Goal: Task Accomplishment & Management: Complete application form

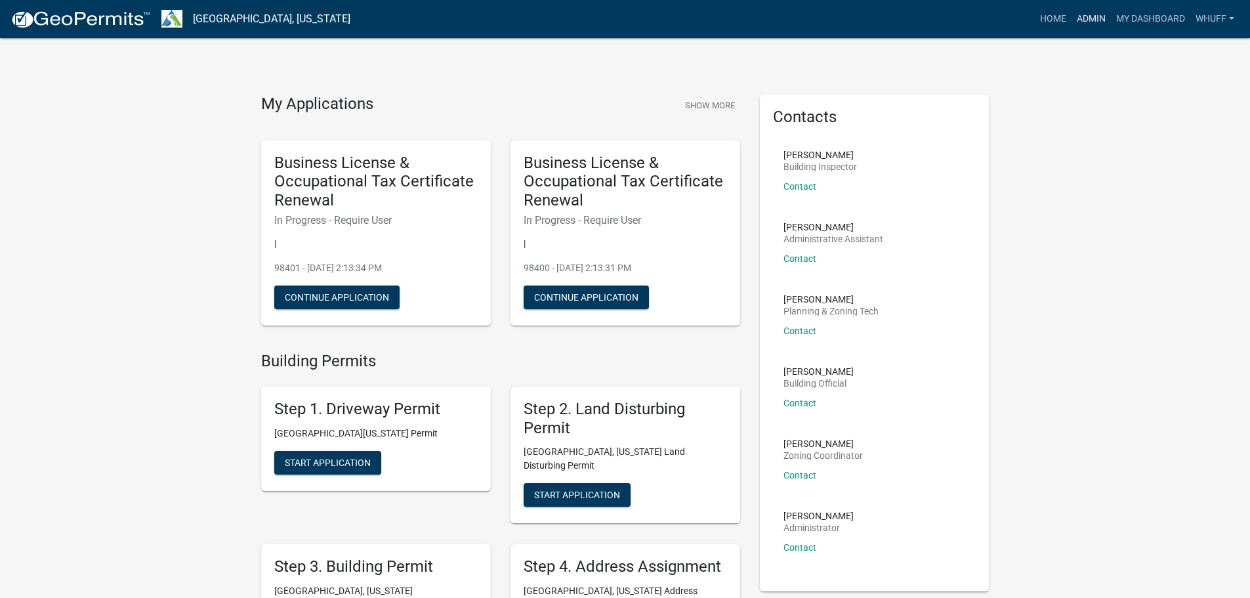
click at [1094, 26] on link "Admin" at bounding box center [1091, 19] width 39 height 25
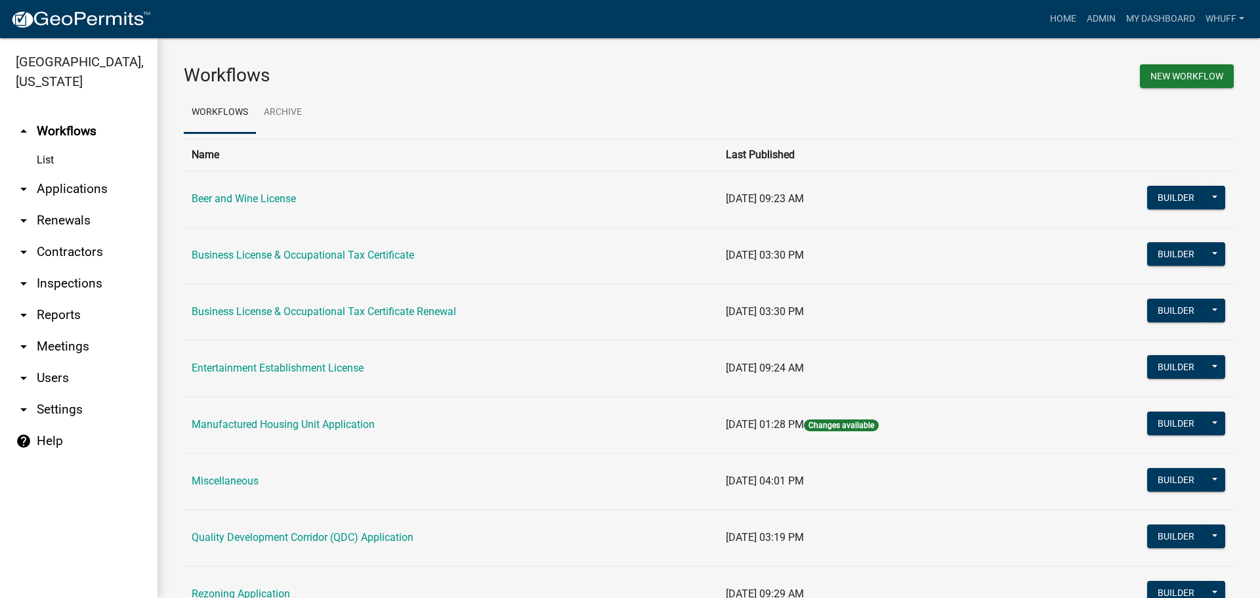
click at [77, 173] on link "arrow_drop_down Applications" at bounding box center [79, 189] width 158 height 32
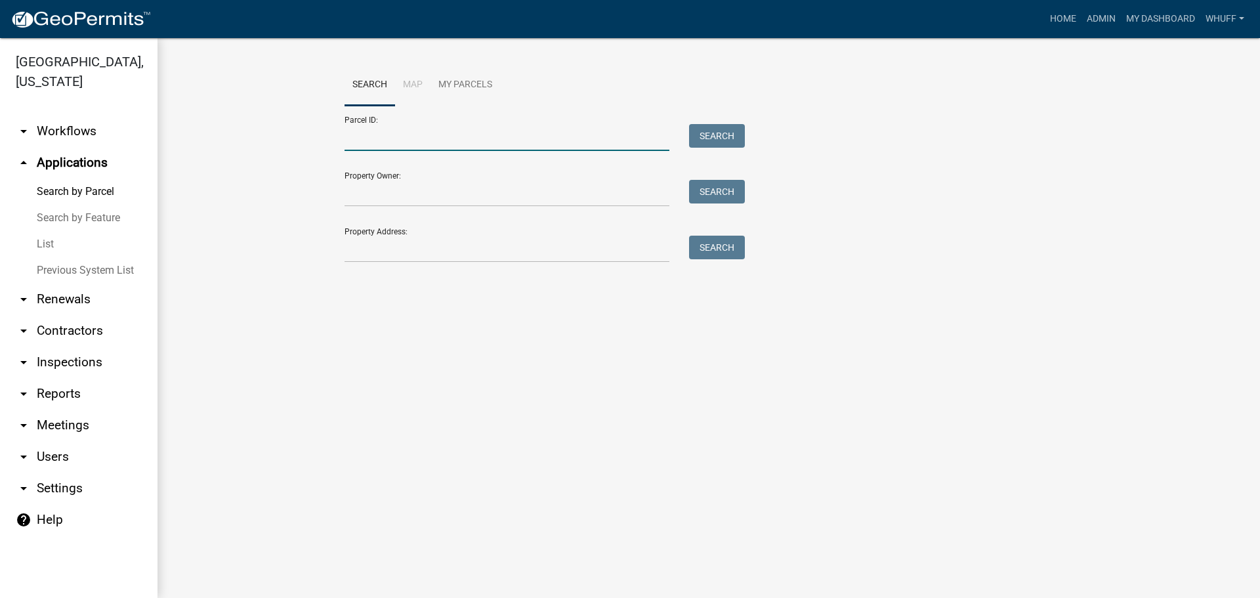
click at [393, 129] on input "Parcel ID:" at bounding box center [507, 137] width 325 height 27
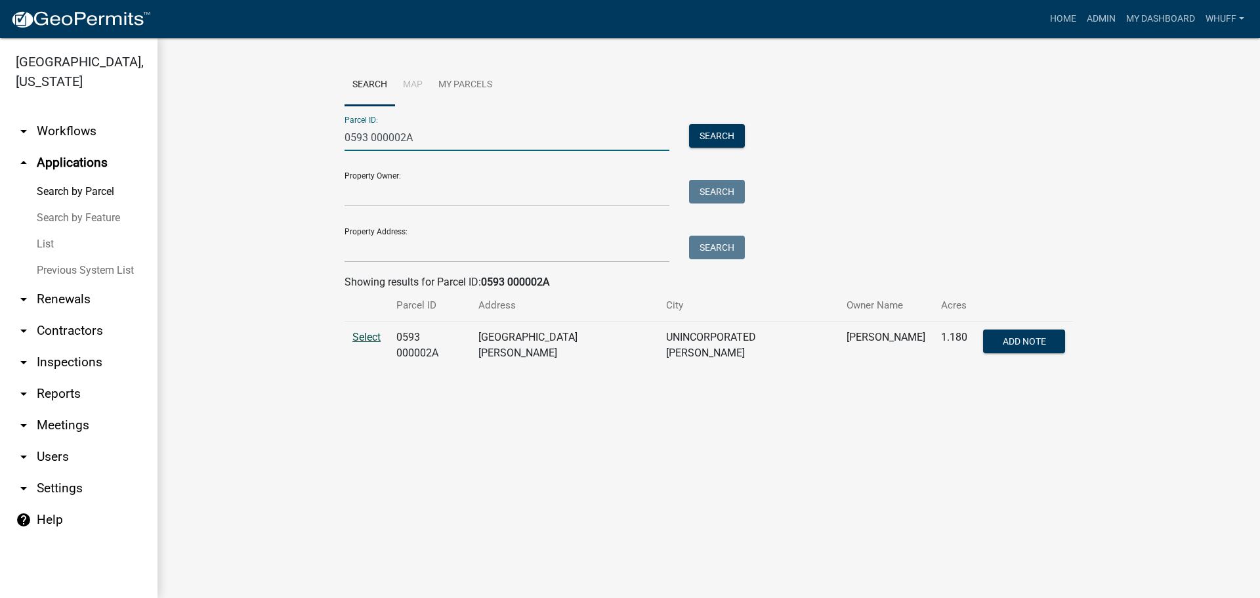
type input "0593 000002A"
click at [372, 333] on span "Select" at bounding box center [366, 337] width 28 height 12
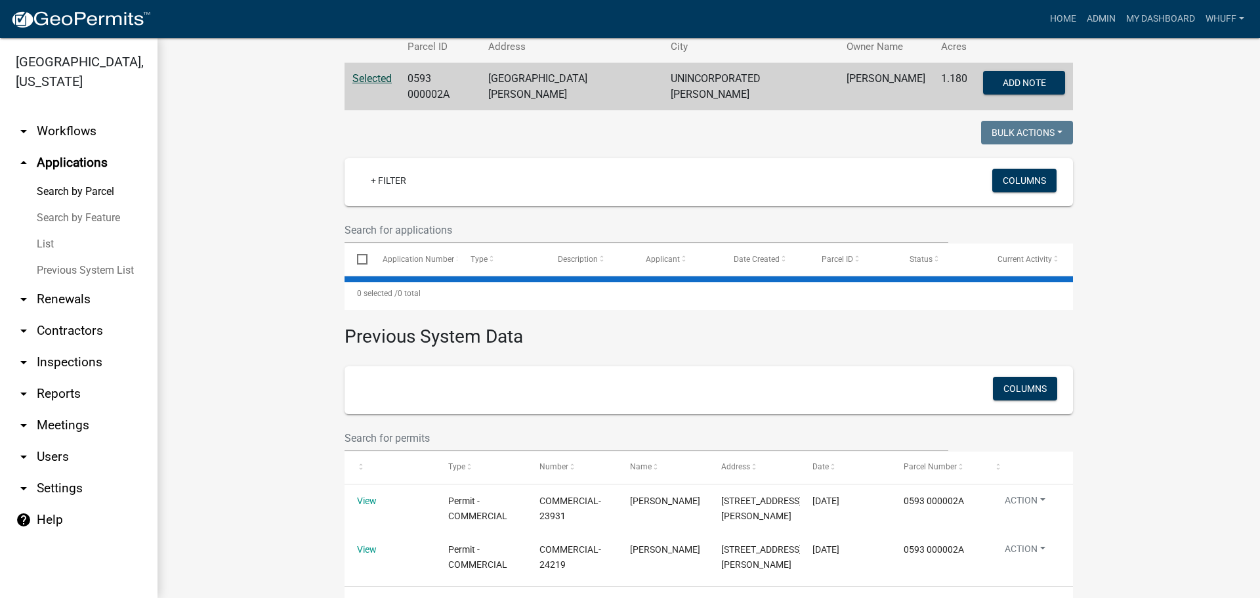
scroll to position [263, 0]
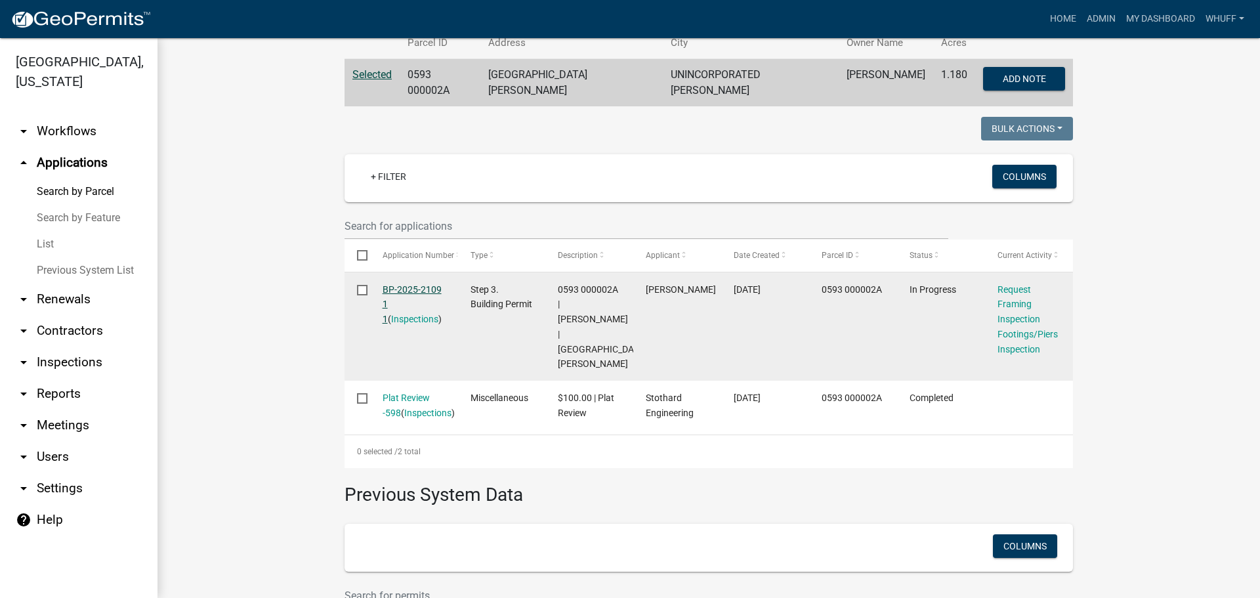
click at [425, 284] on link "BP-2025-2109 1 1" at bounding box center [412, 304] width 59 height 41
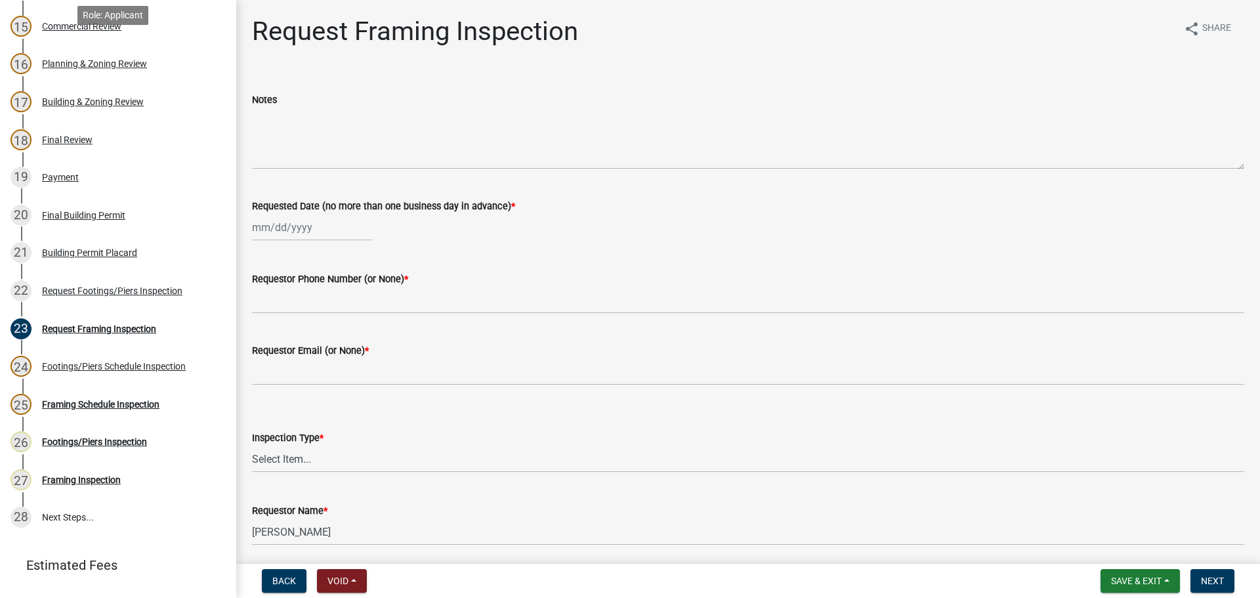
scroll to position [764, 0]
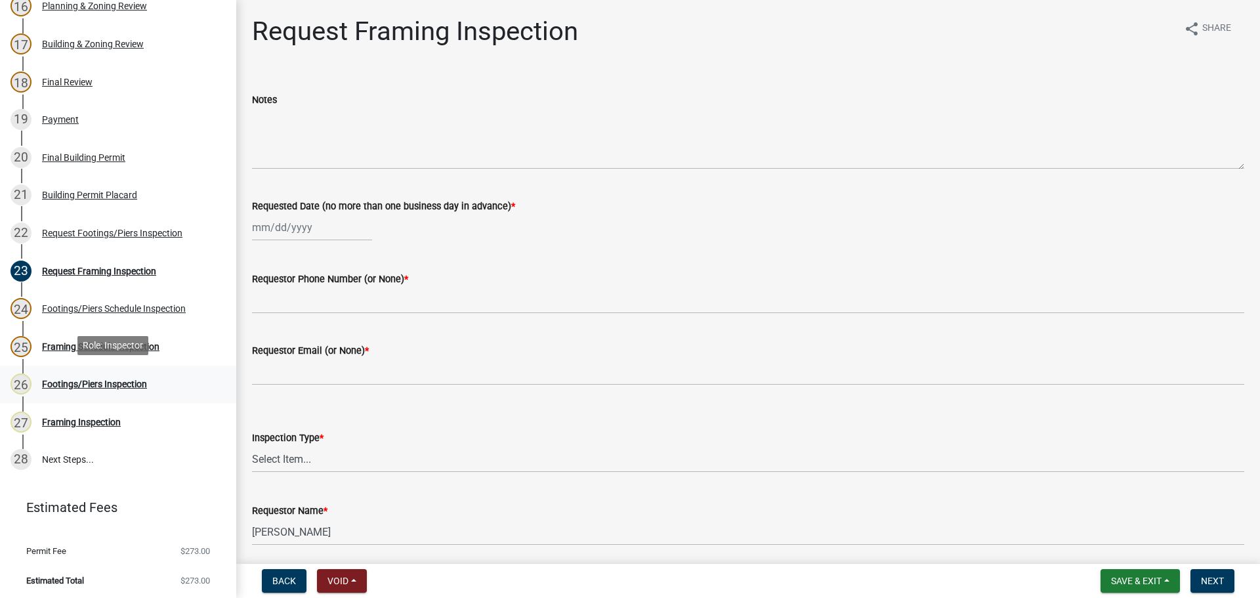
click at [102, 379] on div "Footings/Piers Inspection" at bounding box center [94, 383] width 105 height 9
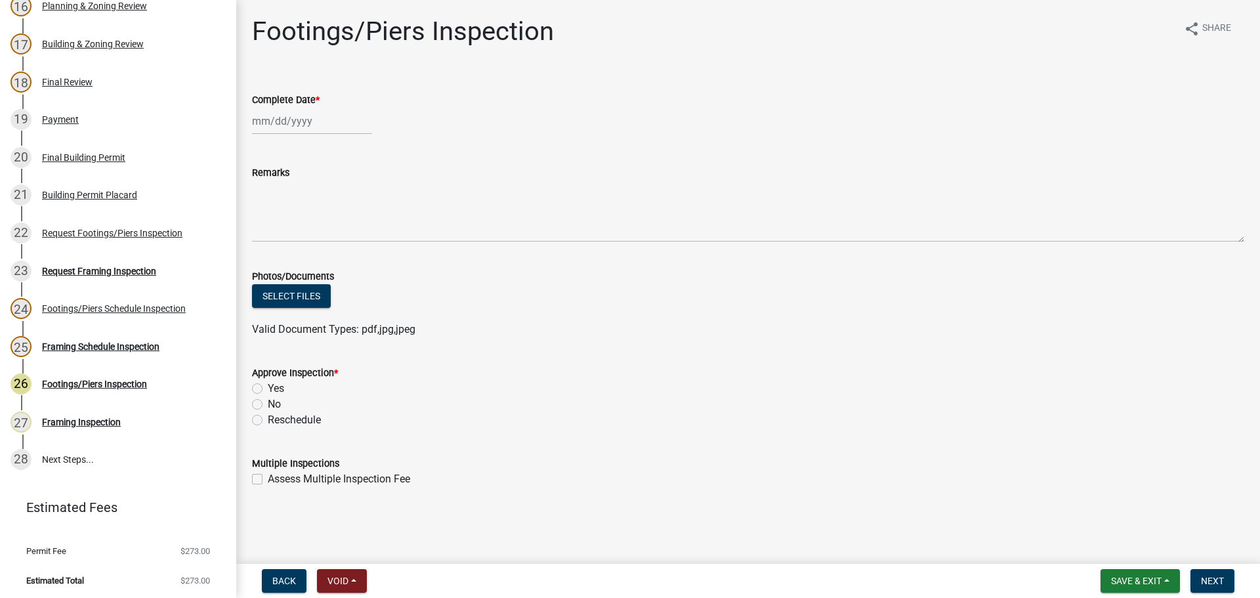
select select "10"
select select "2025"
click at [278, 116] on div "[PERSON_NAME] Feb Mar Apr [PERSON_NAME][DATE] Oct Nov [DATE] 1526 1527 1528 152…" at bounding box center [312, 121] width 120 height 27
click at [268, 211] on div "6" at bounding box center [265, 211] width 21 height 21
type input "[DATE]"
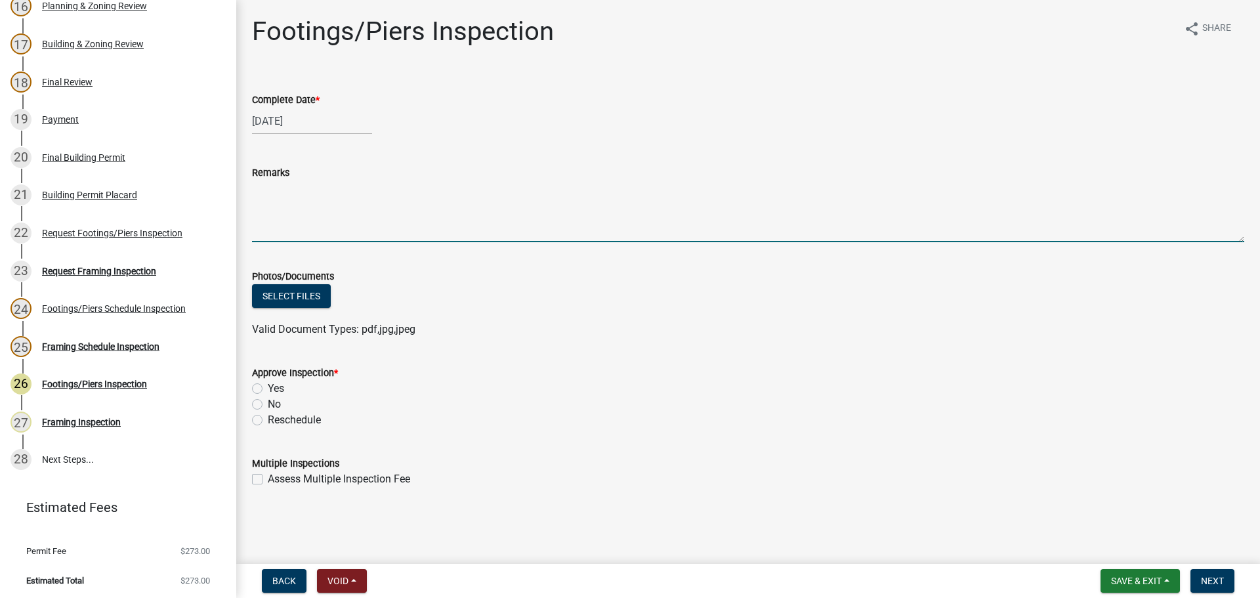
click at [312, 185] on textarea "Remarks" at bounding box center [748, 211] width 992 height 62
type textarea "Rescheduled at request of the applicant. NOT A FAILED INSPECTION"
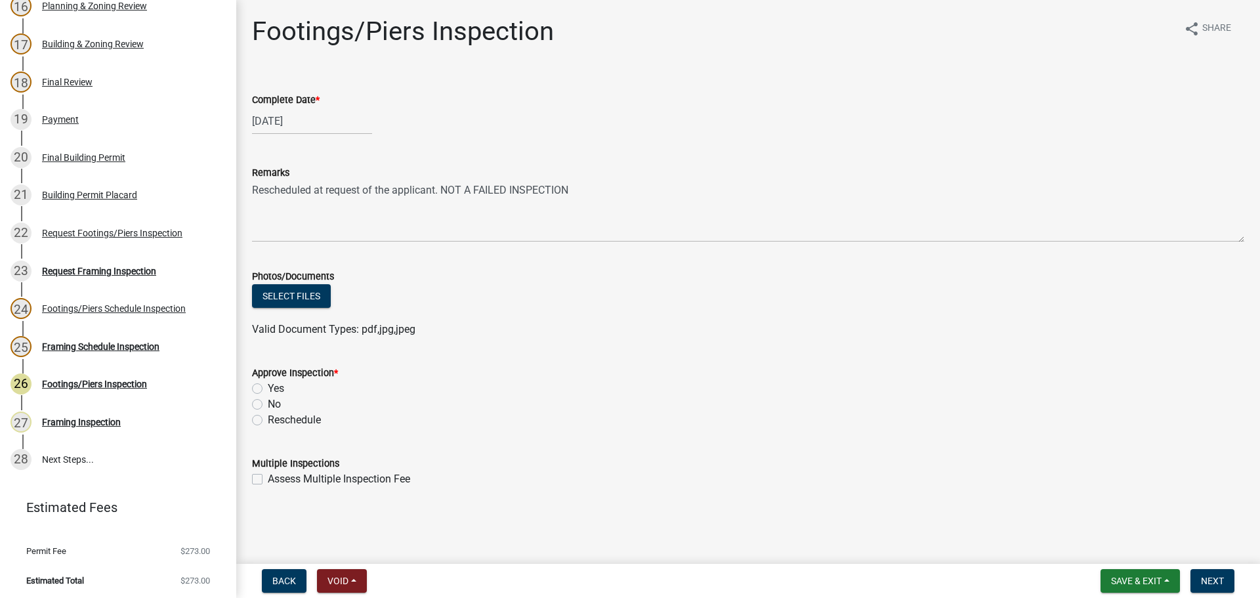
click at [268, 405] on label "No" at bounding box center [274, 404] width 13 height 16
click at [268, 405] on input "No" at bounding box center [272, 400] width 9 height 9
radio input "true"
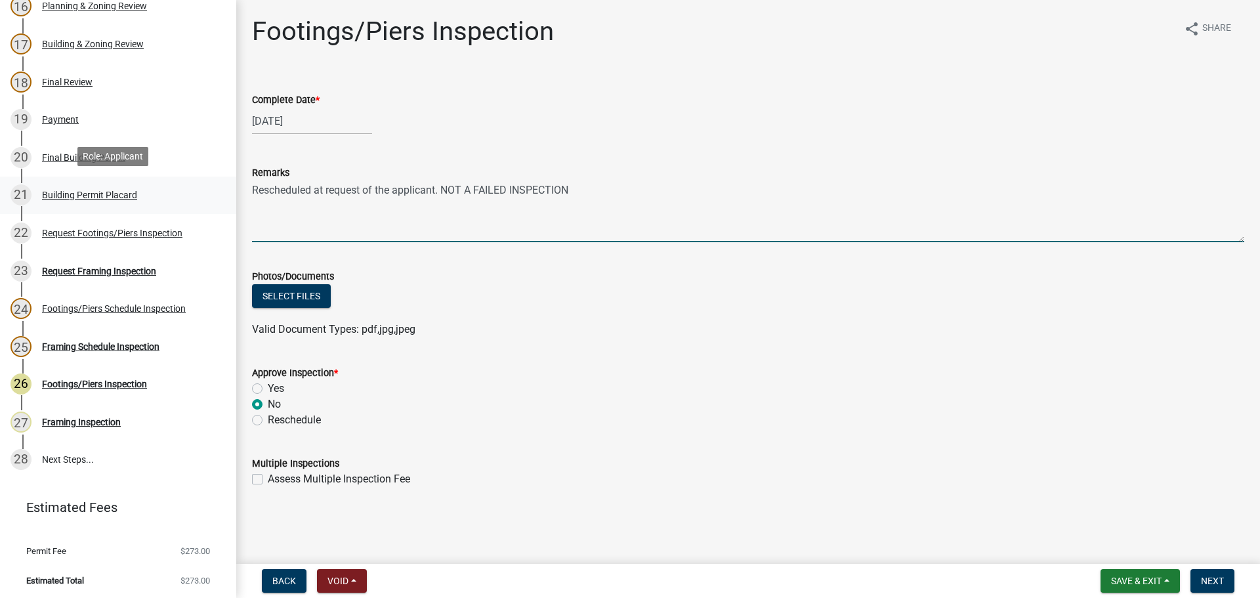
drag, startPoint x: 436, startPoint y: 190, endPoint x: 66, endPoint y: 194, distance: 370.8
click at [66, 194] on div "Step 3. Building Permit BP-2025-2109 Edit View Summary Notes Show emails 1 Intr…" at bounding box center [630, 299] width 1260 height 598
click at [590, 190] on textarea "Rescheduled at the request of the applicant. NOT A FAILED INSPECTION" at bounding box center [748, 211] width 992 height 62
type textarea "Rescheduled at the request of the applicant. NOT A FAILED INSPECTION."
click at [1208, 573] on button "Next" at bounding box center [1212, 581] width 44 height 24
